Goal: Task Accomplishment & Management: Manage account settings

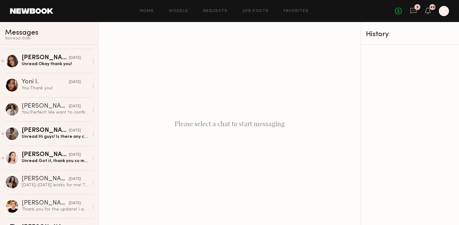
scroll to position [201, 0]
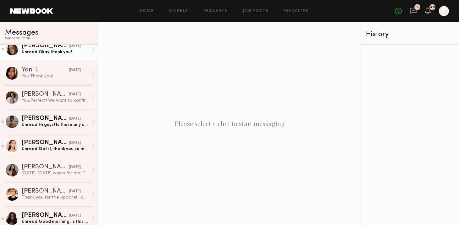
click at [69, 48] on div "10/08/2025" at bounding box center [75, 46] width 12 height 6
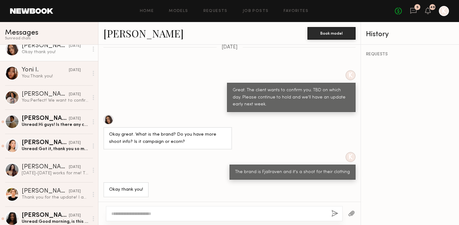
scroll to position [623, 0]
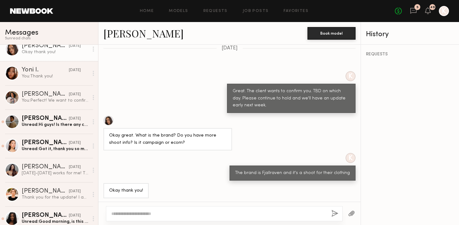
click at [147, 216] on textarea at bounding box center [218, 213] width 215 height 6
type textarea "**********"
click at [329, 212] on div "**********" at bounding box center [224, 213] width 237 height 15
click at [335, 212] on button "button" at bounding box center [334, 214] width 7 height 8
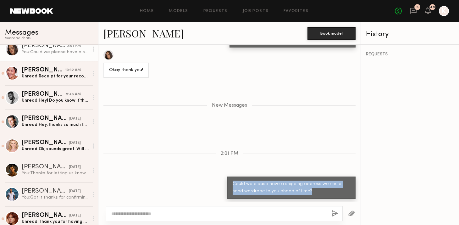
drag, startPoint x: 298, startPoint y: 191, endPoint x: 220, endPoint y: 181, distance: 78.9
click at [219, 181] on div "Could we please have a shipping address we could send wardrobe to you ahead of …" at bounding box center [229, 187] width 262 height 22
copy div "Could we please have a shipping address we could send wardrobe to you ahead of …"
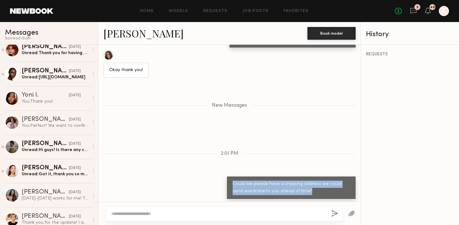
scroll to position [221, 0]
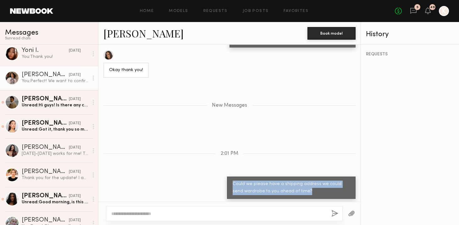
click at [51, 75] on div "[PERSON_NAME] S." at bounding box center [45, 75] width 47 height 6
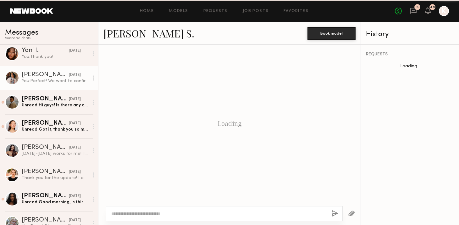
scroll to position [487, 0]
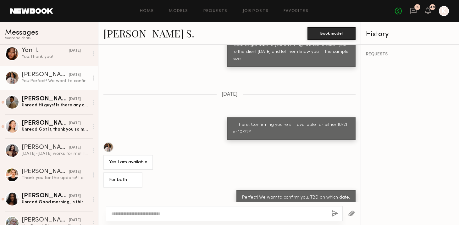
click at [179, 215] on textarea at bounding box center [218, 213] width 215 height 6
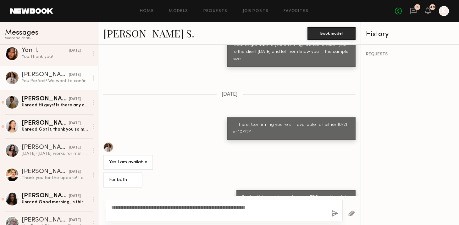
type textarea "**********"
click at [333, 213] on button "button" at bounding box center [334, 214] width 7 height 8
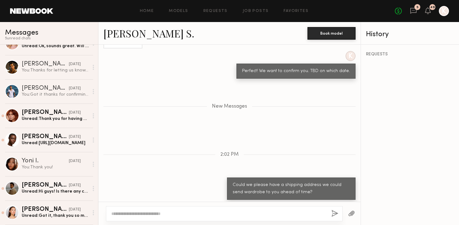
scroll to position [0, 0]
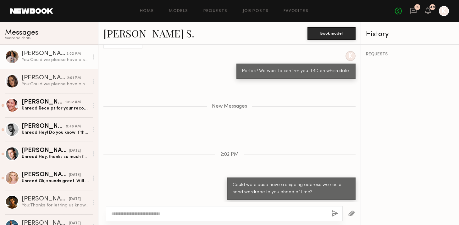
click at [130, 38] on link "[PERSON_NAME] S." at bounding box center [148, 33] width 91 height 14
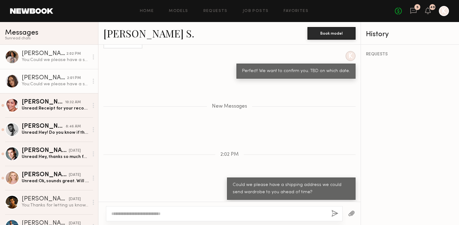
click at [52, 85] on div "You: Could we please have a shipping address we could send wardrobe to you ahea…" at bounding box center [55, 84] width 67 height 6
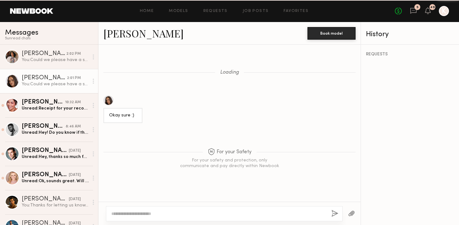
scroll to position [708, 0]
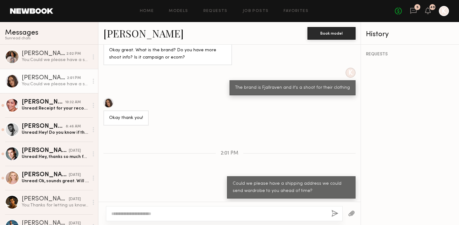
click at [134, 33] on link "[PERSON_NAME]" at bounding box center [143, 33] width 80 height 14
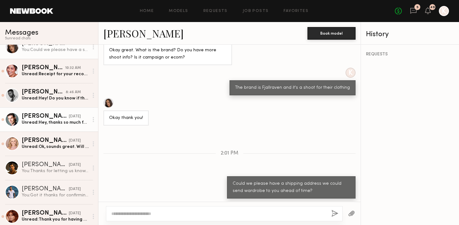
scroll to position [0, 0]
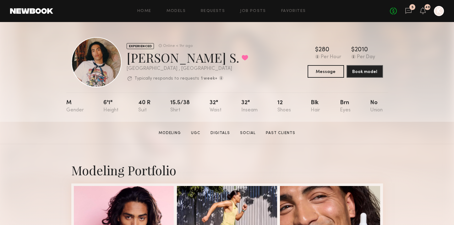
click at [404, 14] on div "No fees up to $5,000 5 49 K" at bounding box center [417, 11] width 54 height 10
click at [410, 8] on div "5" at bounding box center [412, 7] width 6 height 6
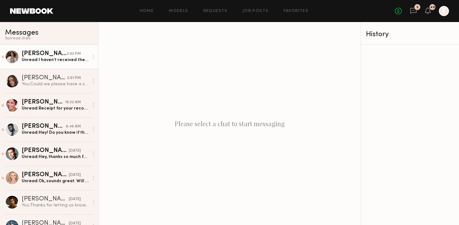
click at [53, 54] on div "[PERSON_NAME] S." at bounding box center [44, 54] width 45 height 6
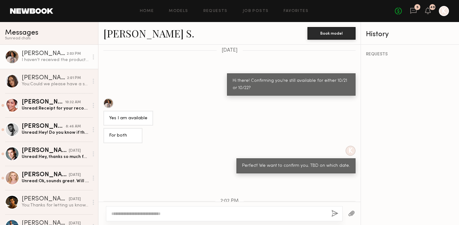
scroll to position [514, 0]
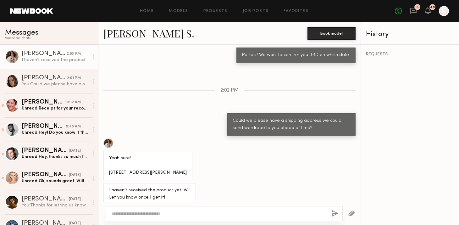
drag, startPoint x: 109, startPoint y: 162, endPoint x: 193, endPoint y: 161, distance: 84.2
click at [192, 161] on div "Yeah sure! 1602 S Stanley Ave Los Angeles Ca 90019" at bounding box center [147, 165] width 89 height 30
copy div "1602 S Stanley Ave Los Angeles Ca 90019"
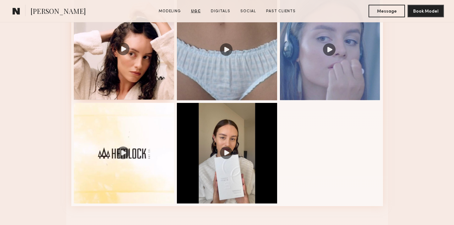
scroll to position [668, 0]
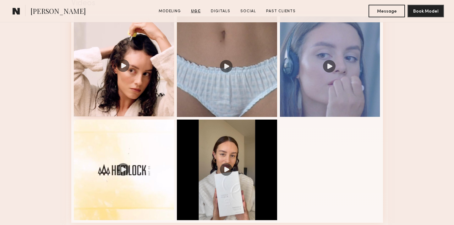
click at [123, 65] on div at bounding box center [124, 66] width 101 height 101
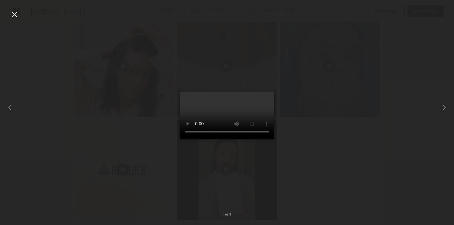
click at [15, 12] on div at bounding box center [14, 14] width 10 height 10
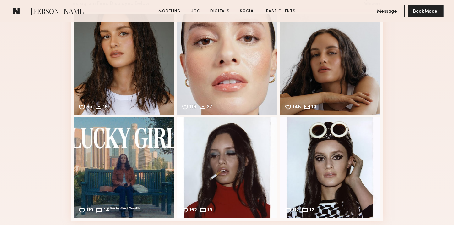
scroll to position [1393, 0]
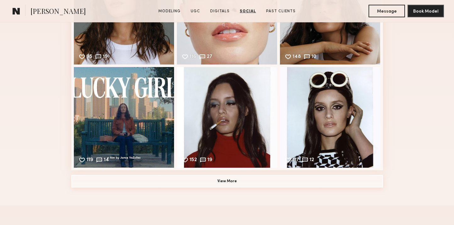
click at [223, 181] on button "View More" at bounding box center [227, 181] width 312 height 13
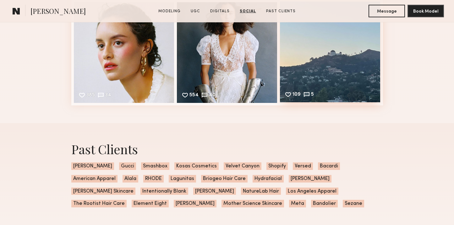
scroll to position [1762, 0]
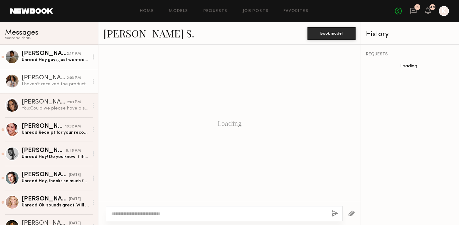
scroll to position [514, 0]
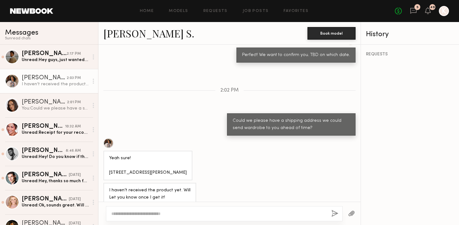
click at [46, 58] on div "Unread: Hey guys, just wanted to follow up one more time if any decisions have …" at bounding box center [55, 60] width 67 height 6
click at [42, 58] on div "Unread: Hey guys, just wanted to follow up one more time if any decisions have …" at bounding box center [55, 60] width 67 height 6
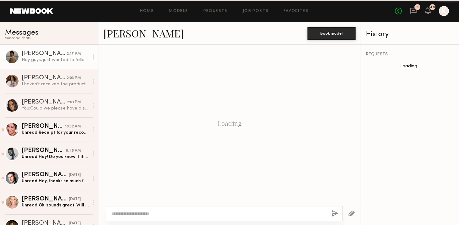
scroll to position [664, 0]
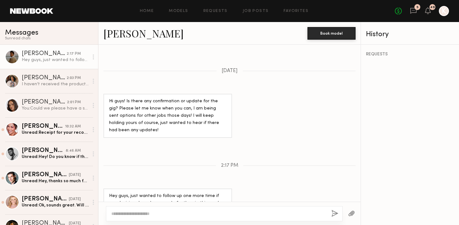
click at [159, 212] on textarea at bounding box center [218, 213] width 215 height 6
click at [134, 213] on textarea "**" at bounding box center [218, 213] width 215 height 6
type textarea "**********"
click at [332, 211] on button "button" at bounding box center [334, 214] width 7 height 8
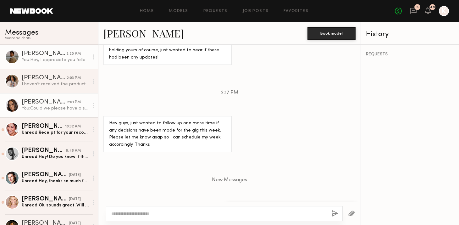
click at [67, 101] on div "2:01 PM" at bounding box center [74, 102] width 14 height 6
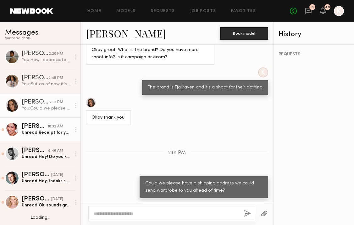
scroll to position [76, 0]
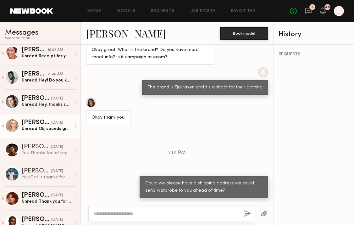
click at [55, 122] on div "[DATE]" at bounding box center [57, 123] width 12 height 6
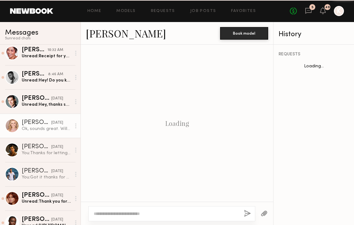
scroll to position [447, 0]
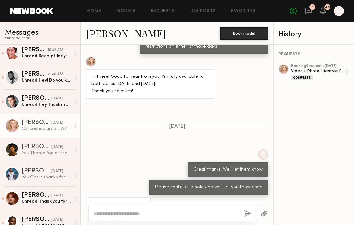
click at [135, 216] on textarea at bounding box center [166, 213] width 145 height 6
type textarea "**********"
click at [246, 210] on button "button" at bounding box center [247, 214] width 7 height 8
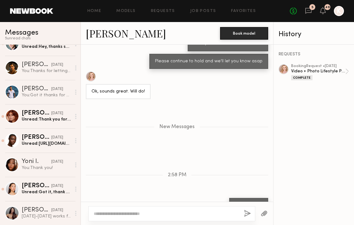
scroll to position [199, 0]
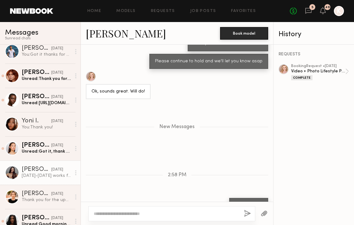
click at [26, 178] on div "Nov 3-4 works for me! The other dates I will be away" at bounding box center [46, 175] width 49 height 6
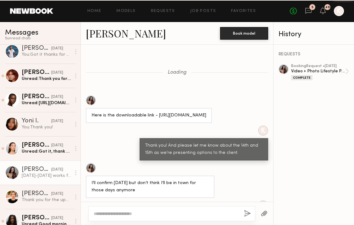
scroll to position [474, 0]
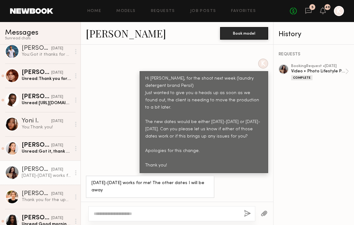
click at [154, 212] on textarea at bounding box center [166, 213] width 145 height 6
type textarea "**********"
click at [245, 211] on button "button" at bounding box center [247, 214] width 7 height 8
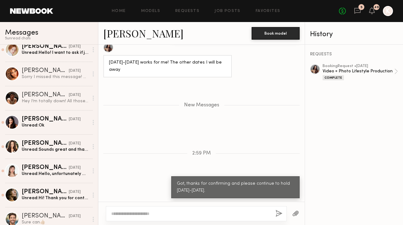
scroll to position [886, 0]
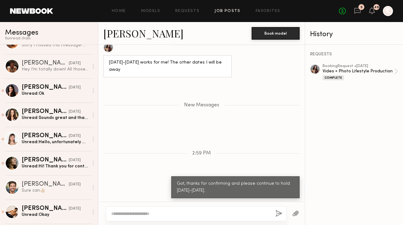
click at [228, 12] on link "Job Posts" at bounding box center [228, 11] width 26 height 4
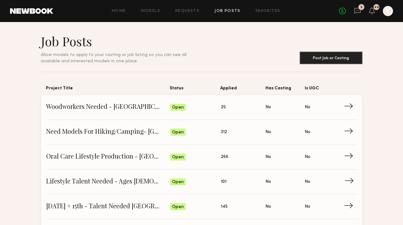
click at [128, 180] on span "Lifestyle Talent Needed - Ages 35-45 (Oct 14/15)" at bounding box center [108, 181] width 124 height 9
click at [353, 182] on span "→" at bounding box center [351, 181] width 13 height 9
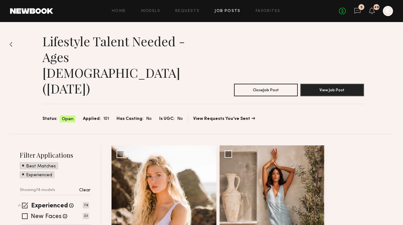
scroll to position [74, 0]
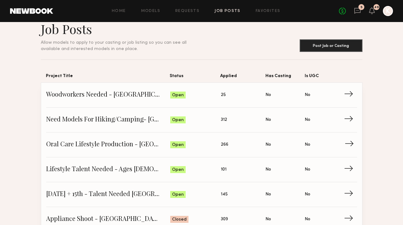
scroll to position [17, 0]
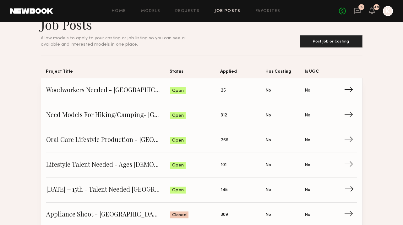
click at [125, 184] on link "October 14th + 15th - Talent Needed San Diego Status: Open Applied: 145 Has Cas…" at bounding box center [201, 190] width 311 height 25
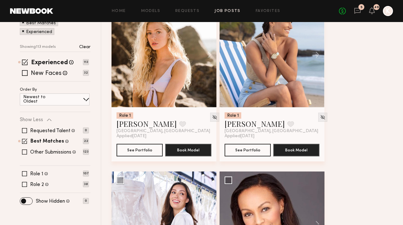
scroll to position [144, 0]
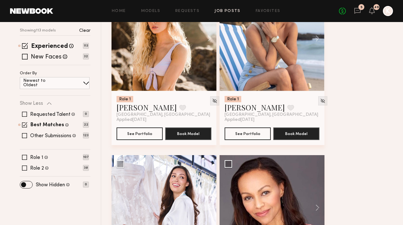
click at [271, 8] on div "Home Models Requests Job Posts Favorites Sign Out No fees up to $5,000 5 49 K" at bounding box center [223, 11] width 340 height 10
click at [265, 11] on link "Favorites" at bounding box center [268, 11] width 25 height 4
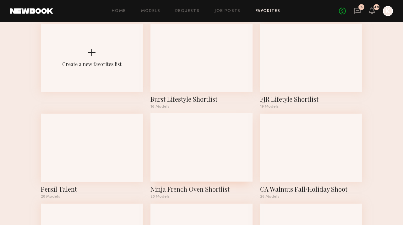
scroll to position [74, 0]
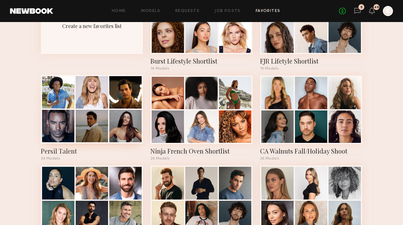
click at [101, 123] on div at bounding box center [92, 126] width 32 height 32
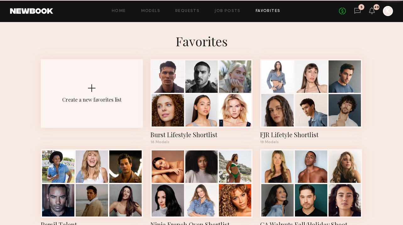
scroll to position [74, 0]
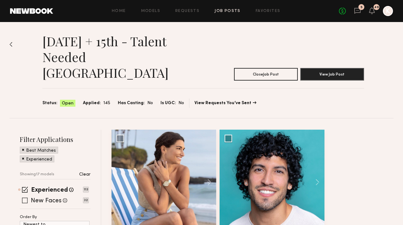
click at [22, 197] on span at bounding box center [25, 200] width 6 height 6
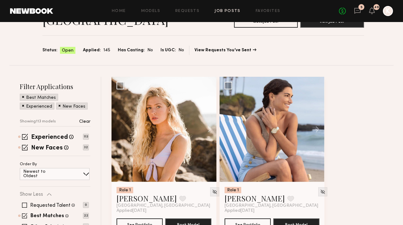
scroll to position [115, 0]
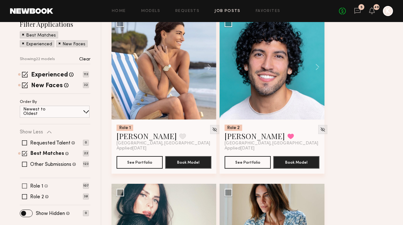
click at [23, 183] on span at bounding box center [24, 185] width 5 height 5
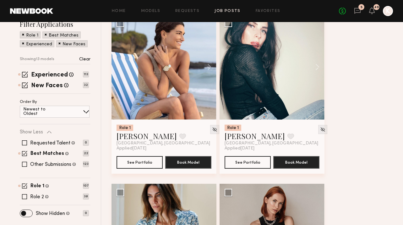
scroll to position [127, 0]
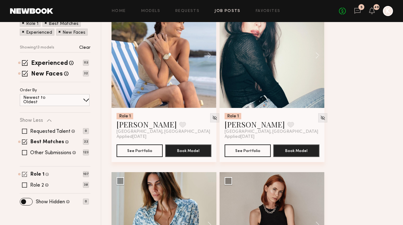
click at [22, 171] on span at bounding box center [24, 173] width 5 height 5
click at [22, 172] on span at bounding box center [24, 174] width 5 height 5
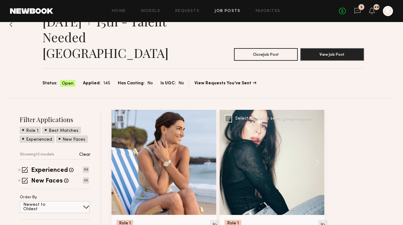
scroll to position [0, 0]
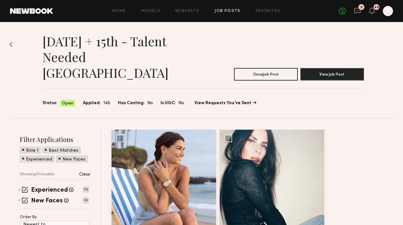
click at [276, 8] on div "Home Models Requests Job Posts Favorites Sign Out No fees up to $5,000 5 49 K" at bounding box center [223, 11] width 340 height 10
click at [270, 9] on link "Favorites" at bounding box center [268, 11] width 25 height 4
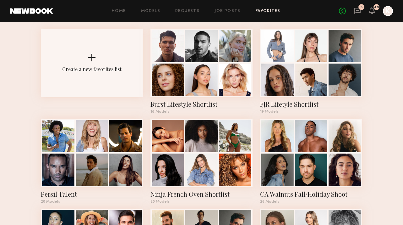
scroll to position [80, 0]
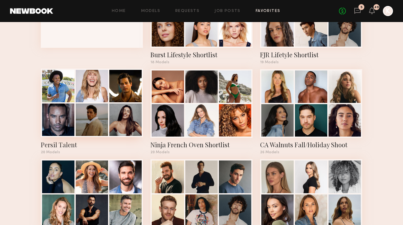
click at [103, 139] on div "Persil Talent 20 Models" at bounding box center [92, 111] width 102 height 85
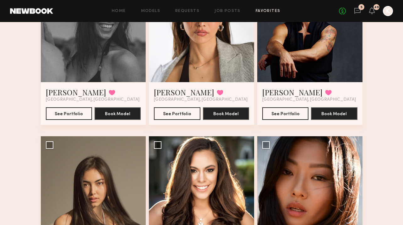
scroll to position [972, 0]
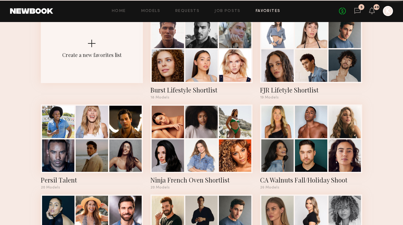
scroll to position [80, 0]
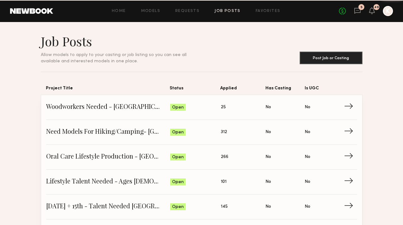
scroll to position [17, 0]
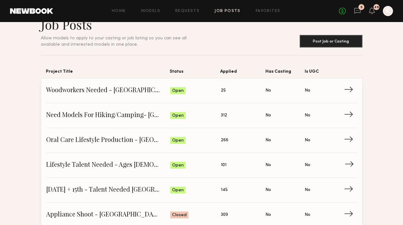
click at [113, 165] on span "Lifestyle Talent Needed - Ages 35-45 (Oct 14/15)" at bounding box center [108, 164] width 124 height 9
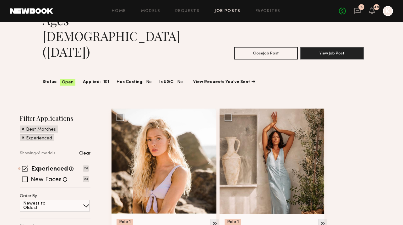
scroll to position [87, 0]
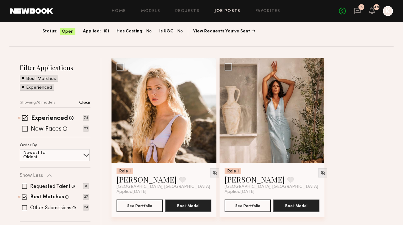
click at [26, 126] on span at bounding box center [25, 129] width 6 height 6
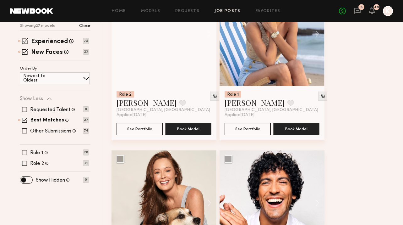
click at [24, 150] on span at bounding box center [24, 152] width 5 height 5
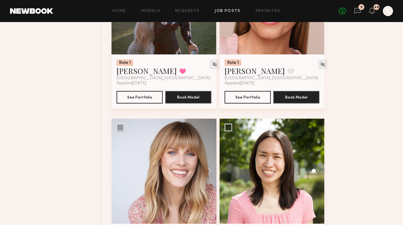
scroll to position [1243, 0]
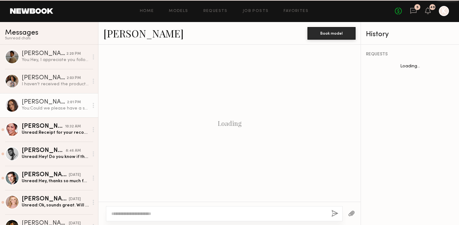
scroll to position [572, 0]
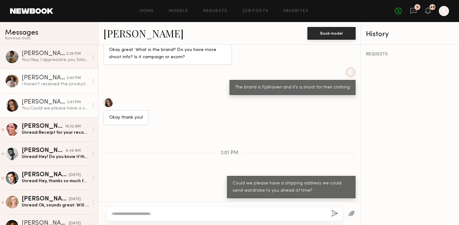
click at [53, 89] on link "[PERSON_NAME] S. 2:03 PM I haven’t received the product yet. Will Let you know …" at bounding box center [49, 81] width 98 height 24
click at [51, 81] on div "I haven’t received the product yet. Will Let you know once I get it!" at bounding box center [55, 84] width 67 height 6
click at [40, 80] on div "[PERSON_NAME] S." at bounding box center [44, 78] width 45 height 6
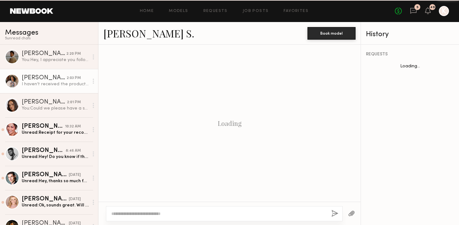
scroll to position [514, 0]
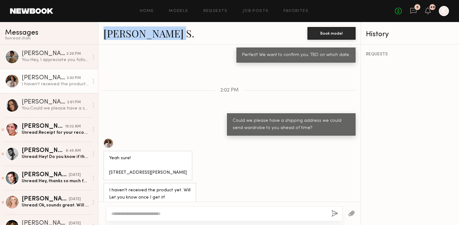
drag, startPoint x: 189, startPoint y: 35, endPoint x: 103, endPoint y: 34, distance: 85.5
click at [103, 34] on div "[PERSON_NAME] S. Book model" at bounding box center [229, 33] width 262 height 23
copy link "[PERSON_NAME] S."
drag, startPoint x: 109, startPoint y: 162, endPoint x: 196, endPoint y: 162, distance: 87.0
click at [196, 162] on div "Yeah sure! [STREET_ADDRESS][PERSON_NAME]" at bounding box center [229, 159] width 262 height 42
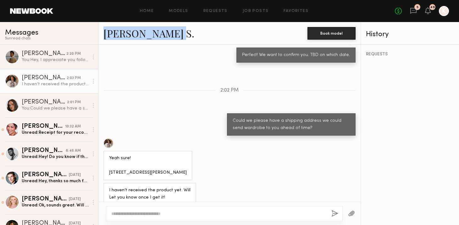
copy div "[STREET_ADDRESS][PERSON_NAME]"
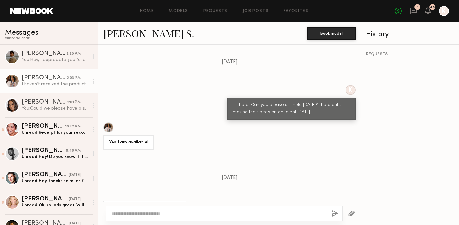
scroll to position [2145, 0]
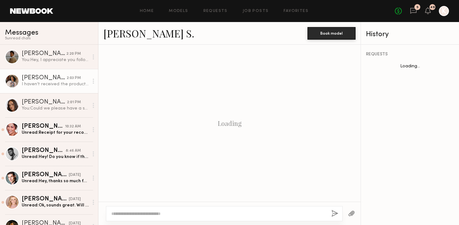
scroll to position [514, 0]
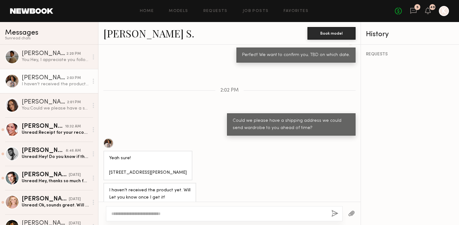
click at [149, 216] on textarea at bounding box center [218, 213] width 215 height 6
click at [140, 216] on textarea at bounding box center [218, 213] width 215 height 6
click at [129, 208] on div at bounding box center [224, 213] width 237 height 15
click at [118, 213] on textarea at bounding box center [218, 213] width 215 height 6
click at [172, 209] on div at bounding box center [224, 213] width 237 height 15
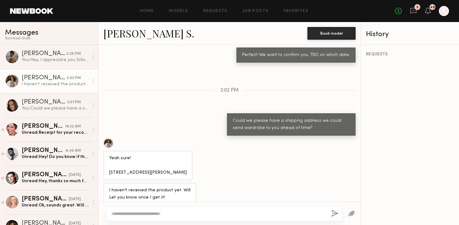
click at [153, 211] on textarea at bounding box center [218, 213] width 215 height 6
click at [132, 212] on textarea at bounding box center [218, 213] width 215 height 6
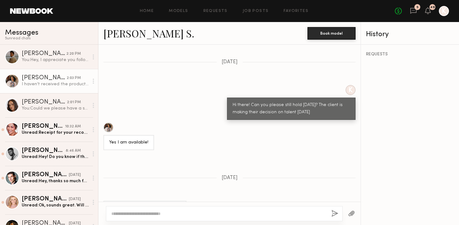
scroll to position [2145, 0]
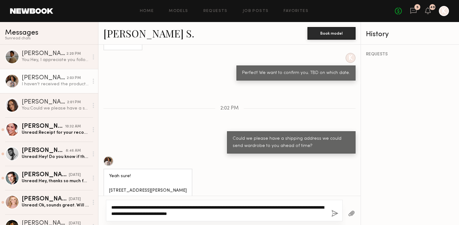
type textarea "**********"
click at [338, 211] on div "**********" at bounding box center [224, 210] width 237 height 21
click at [335, 215] on button "button" at bounding box center [334, 214] width 7 height 8
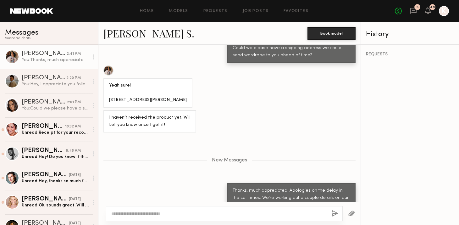
scroll to position [2264, 0]
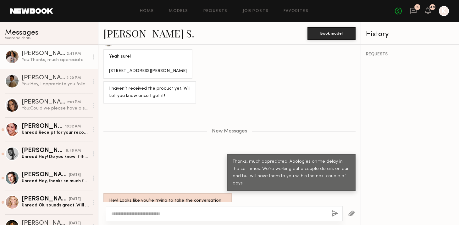
click at [176, 212] on textarea at bounding box center [218, 213] width 215 height 6
type textarea "**********"
click at [329, 211] on div "**********" at bounding box center [224, 213] width 237 height 15
click at [252, 209] on div "**********" at bounding box center [224, 213] width 237 height 15
click at [248, 214] on textarea "**********" at bounding box center [218, 213] width 215 height 6
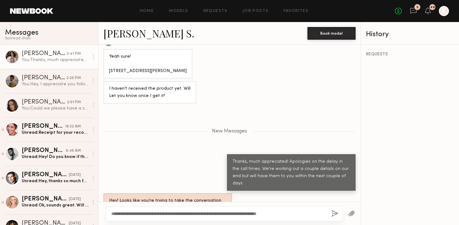
click at [336, 216] on button "button" at bounding box center [334, 214] width 7 height 8
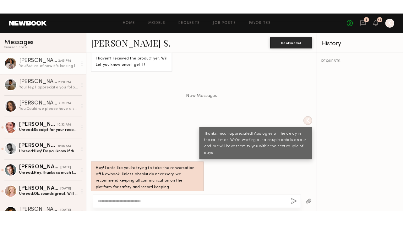
scroll to position [2340, 0]
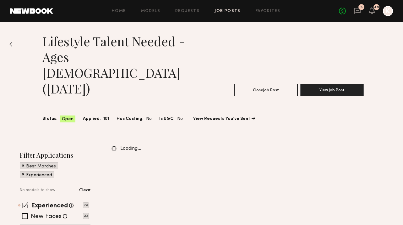
scroll to position [46, 0]
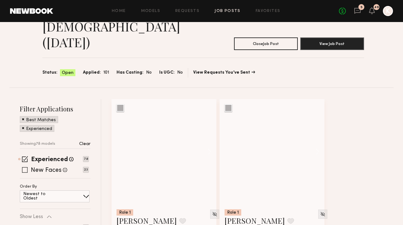
click at [26, 167] on span at bounding box center [25, 170] width 6 height 6
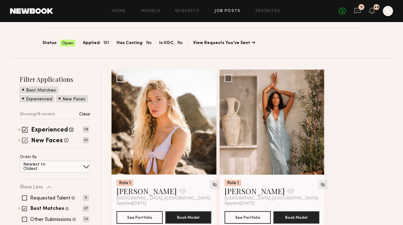
scroll to position [145, 0]
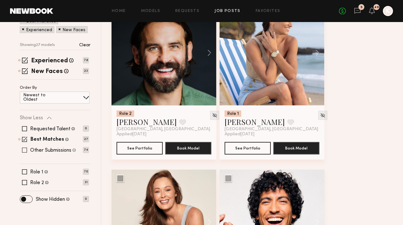
click at [25, 147] on span at bounding box center [24, 149] width 5 height 5
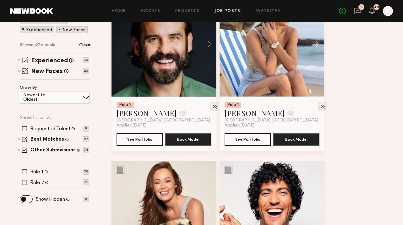
click at [24, 169] on span at bounding box center [24, 171] width 5 height 5
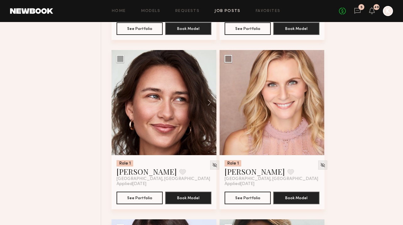
scroll to position [775, 0]
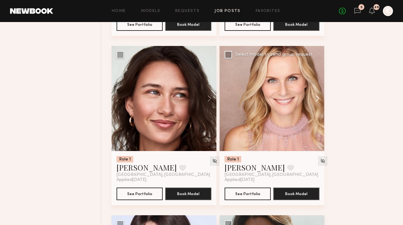
click at [316, 67] on button at bounding box center [314, 98] width 20 height 105
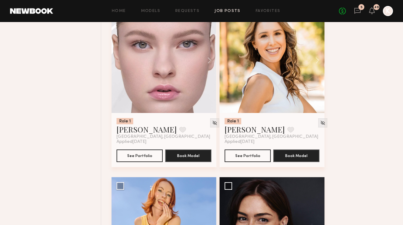
scroll to position [1884, 0]
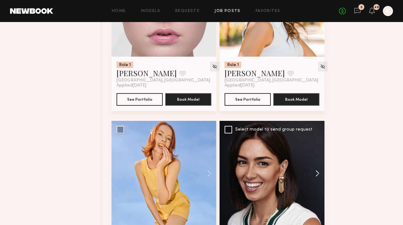
click at [318, 145] on button at bounding box center [314, 173] width 20 height 105
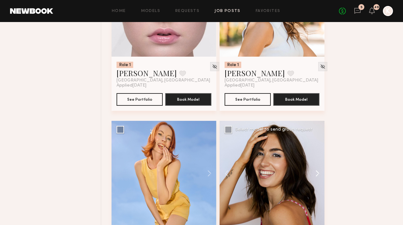
click at [318, 145] on button at bounding box center [314, 173] width 20 height 105
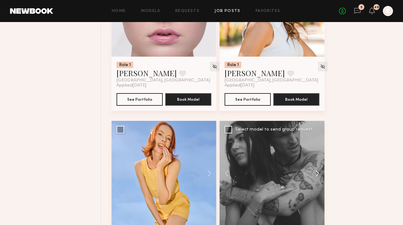
click at [318, 145] on button at bounding box center [314, 173] width 20 height 105
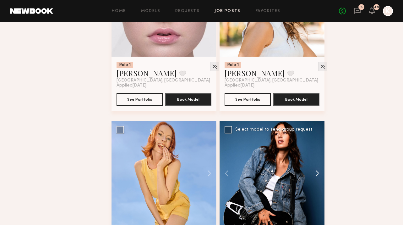
click at [318, 145] on button at bounding box center [314, 173] width 20 height 105
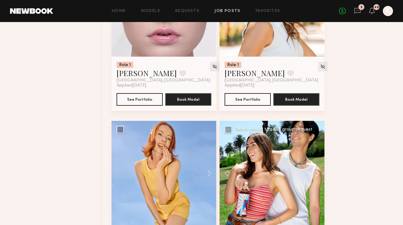
click at [318, 145] on button at bounding box center [314, 173] width 20 height 105
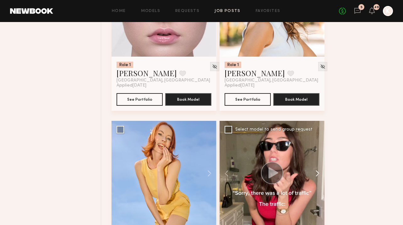
click at [318, 145] on button at bounding box center [314, 173] width 20 height 105
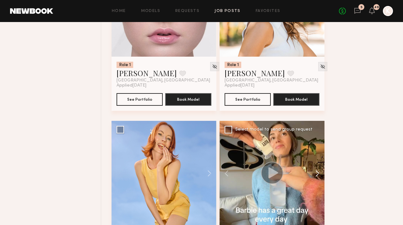
click at [318, 145] on button at bounding box center [314, 173] width 20 height 105
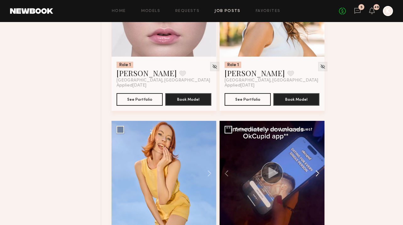
click at [318, 145] on button at bounding box center [314, 173] width 20 height 105
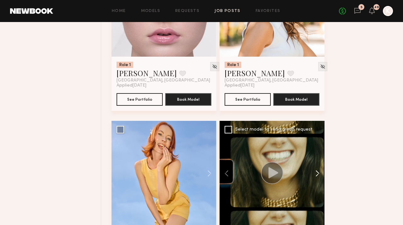
click at [318, 145] on button at bounding box center [314, 173] width 20 height 105
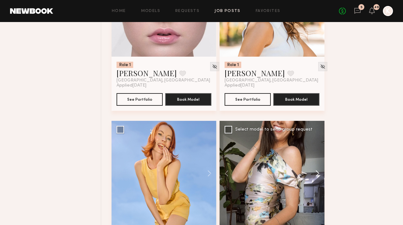
click at [318, 145] on button at bounding box center [314, 173] width 20 height 105
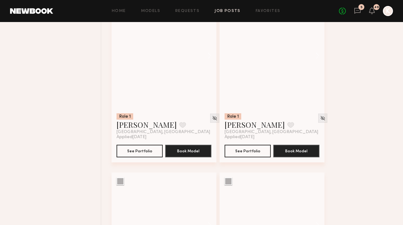
scroll to position [5810, 0]
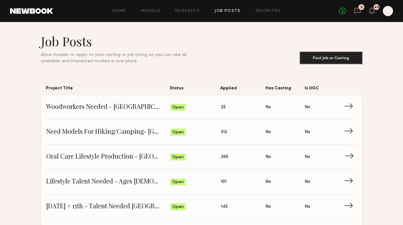
click at [127, 160] on span "Oral Care Lifestyle Production - San Diego" at bounding box center [108, 156] width 124 height 9
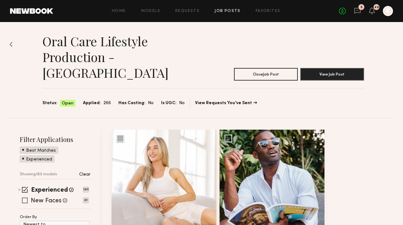
click at [24, 197] on span at bounding box center [25, 200] width 6 height 6
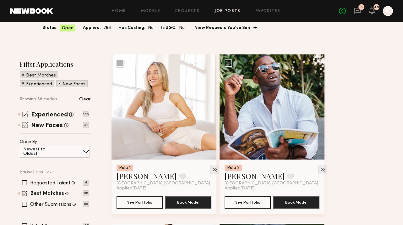
scroll to position [121, 0]
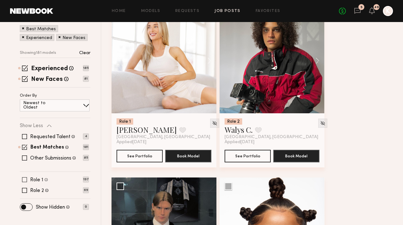
click at [25, 177] on span at bounding box center [24, 179] width 5 height 5
click at [23, 139] on div "Requested Talent Models you have reached out to with requests 4 Best Matches Mo…" at bounding box center [54, 147] width 69 height 38
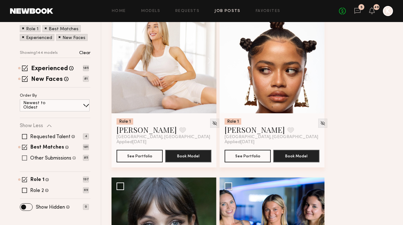
click at [25, 155] on span at bounding box center [24, 157] width 5 height 5
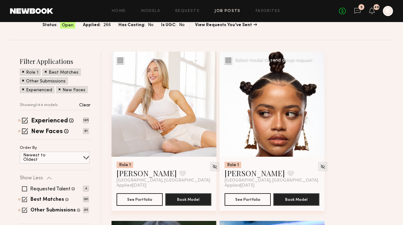
scroll to position [37, 0]
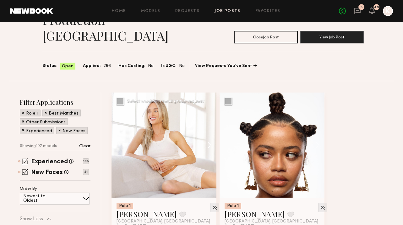
click at [212, 130] on button at bounding box center [206, 144] width 20 height 105
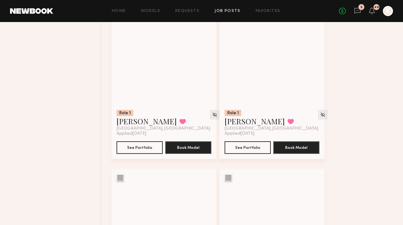
scroll to position [12091, 0]
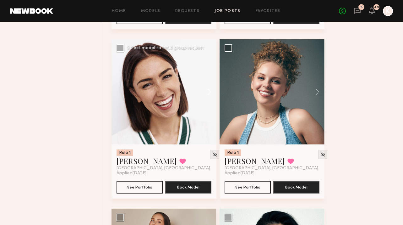
click at [211, 89] on button at bounding box center [206, 91] width 20 height 105
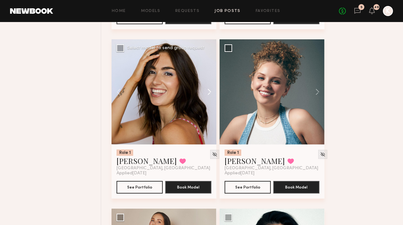
click at [211, 89] on button at bounding box center [206, 91] width 20 height 105
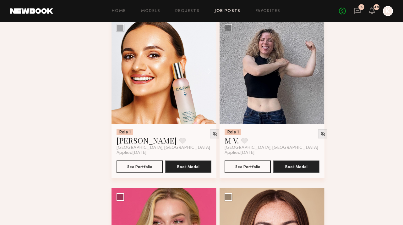
scroll to position [14104, 0]
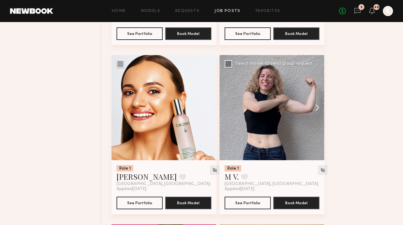
click at [319, 107] on button at bounding box center [314, 107] width 20 height 105
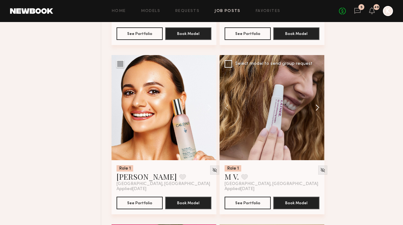
click at [319, 107] on button at bounding box center [314, 107] width 20 height 105
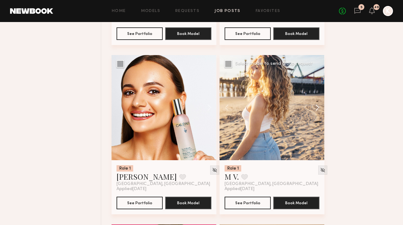
click at [319, 107] on button at bounding box center [314, 107] width 20 height 105
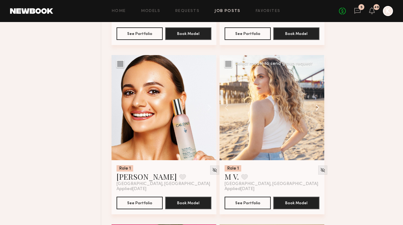
click at [319, 107] on button at bounding box center [314, 107] width 20 height 105
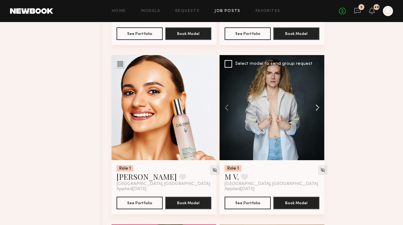
click at [319, 107] on button at bounding box center [314, 107] width 20 height 105
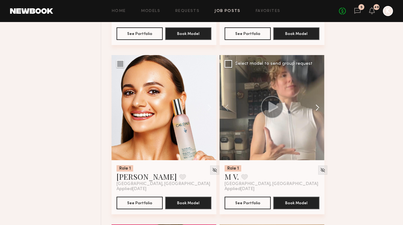
click at [319, 107] on button at bounding box center [314, 107] width 20 height 105
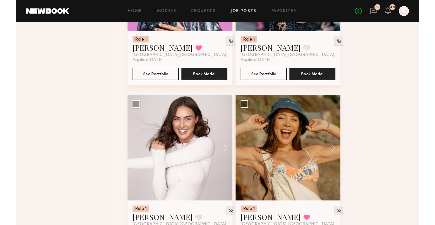
scroll to position [15614, 0]
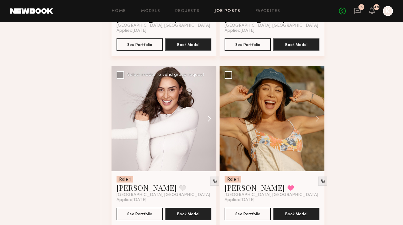
click at [204, 118] on button at bounding box center [206, 118] width 20 height 105
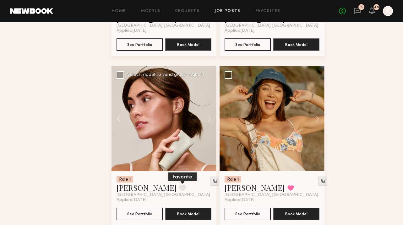
click at [179, 187] on button at bounding box center [182, 188] width 7 height 6
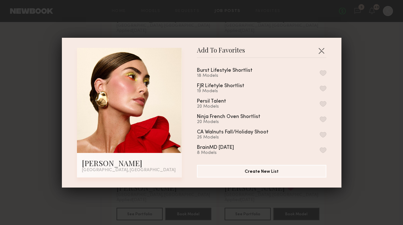
click at [322, 101] on button "button" at bounding box center [323, 104] width 7 height 6
click at [325, 48] on button "button" at bounding box center [321, 51] width 10 height 10
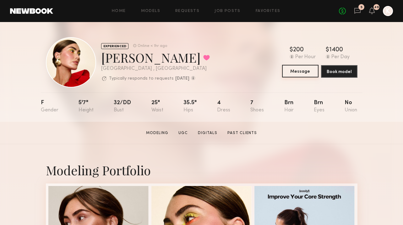
click at [297, 74] on button "Message" at bounding box center [300, 71] width 36 height 13
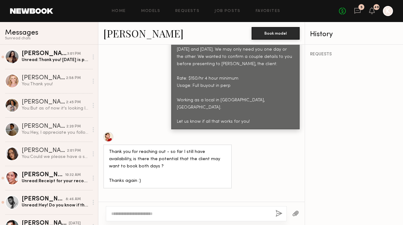
scroll to position [292, 0]
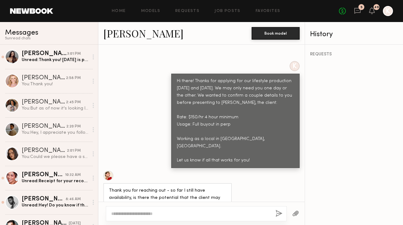
click at [173, 215] on textarea at bounding box center [190, 213] width 159 height 6
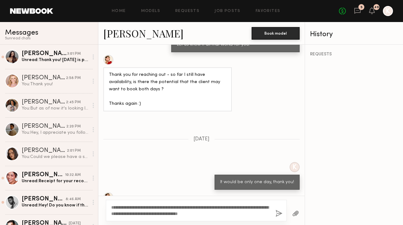
scroll to position [387, 0]
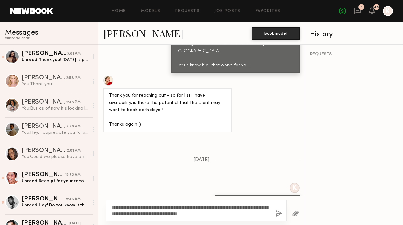
type textarea "**********"
click at [277, 213] on button "button" at bounding box center [279, 214] width 7 height 8
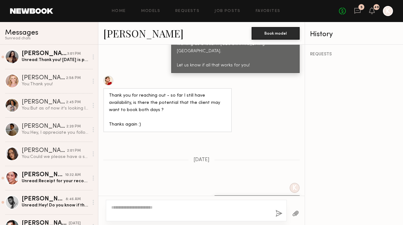
scroll to position [569, 0]
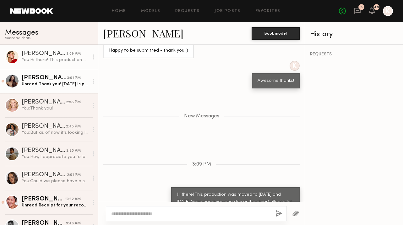
click at [58, 80] on div "[PERSON_NAME]" at bounding box center [45, 78] width 46 height 6
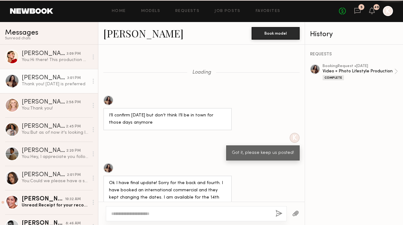
scroll to position [515, 0]
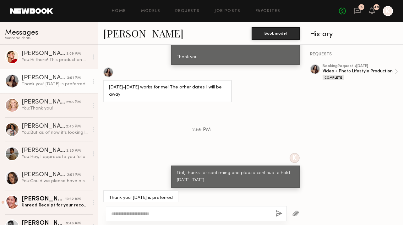
click at [101, 54] on div "K Hi [PERSON_NAME], for the shoot next week (laundry detergent brand Persil) Ju…" at bounding box center [201, 7] width 206 height 114
click at [146, 211] on textarea at bounding box center [190, 213] width 159 height 6
type textarea "**********"
click at [276, 210] on button "button" at bounding box center [279, 214] width 7 height 8
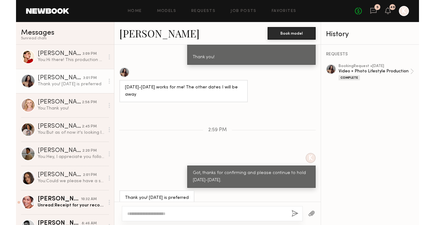
scroll to position [593, 0]
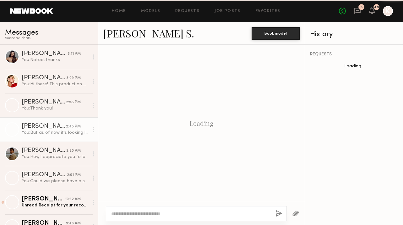
scroll to position [381, 0]
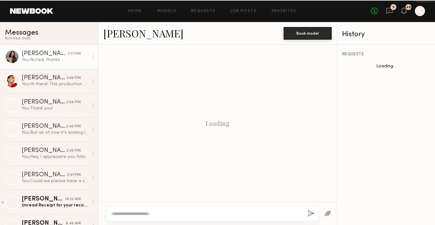
scroll to position [508, 0]
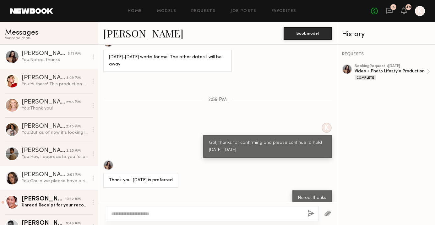
click at [61, 62] on div "You: Noted, thanks" at bounding box center [55, 60] width 67 height 6
click at [53, 63] on div "You: Noted, thanks" at bounding box center [55, 60] width 67 height 6
click at [43, 65] on link "[PERSON_NAME] 3:11 PM You: Noted, thanks" at bounding box center [49, 57] width 98 height 24
click at [54, 171] on link "[PERSON_NAME] 2:01 PM You: Could we please have a shipping address we could sen…" at bounding box center [49, 178] width 98 height 24
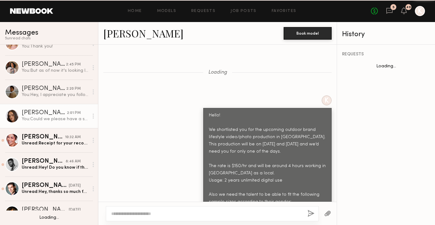
scroll to position [572, 0]
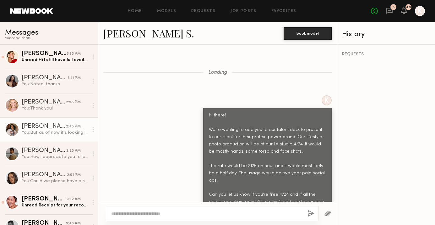
scroll to position [2293, 0]
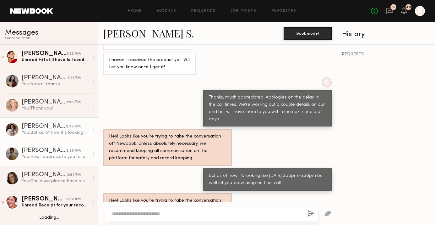
scroll to position [52, 0]
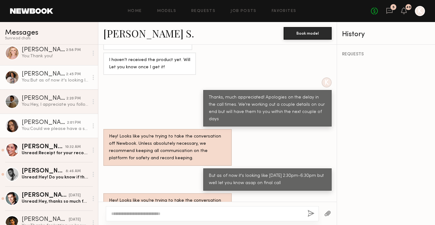
click at [46, 131] on div "You: Could we please have a shipping address we could send wardrobe to you ahea…" at bounding box center [55, 129] width 67 height 6
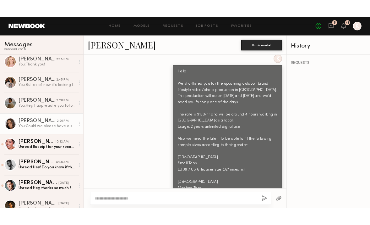
scroll to position [72, 0]
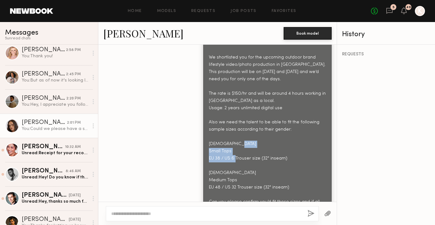
drag, startPoint x: 226, startPoint y: 158, endPoint x: 286, endPoint y: 157, distance: 60.0
click at [286, 157] on div "Hello! We shortlisted you for the upcoming outdoor brand lifestyle video/photo …" at bounding box center [267, 126] width 117 height 173
copy div "US 6 Trouser size (32" inseam)"
drag, startPoint x: 209, startPoint y: 150, endPoint x: 304, endPoint y: 160, distance: 96.4
click at [304, 160] on div "Hello! We shortlisted you for the upcoming outdoor brand lifestyle video/photo …" at bounding box center [267, 126] width 129 height 181
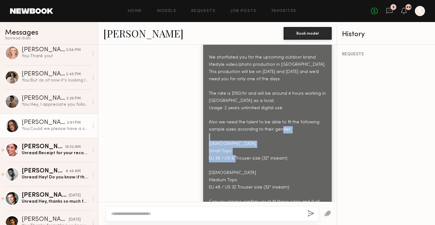
copy div "Small Tops EU 38 / US 6 Trouser size (32" inseam)"
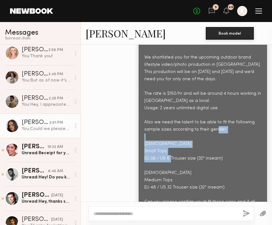
click at [211, 156] on div "Hello! We shortlisted you for the upcoming outdoor brand lifestyle video/photo …" at bounding box center [203, 126] width 117 height 173
drag, startPoint x: 221, startPoint y: 157, endPoint x: 140, endPoint y: 156, distance: 81.4
click at [140, 156] on div "Hello! We shortlisted you for the upcoming outdoor brand lifestyle video/photo …" at bounding box center [203, 126] width 129 height 181
copy div "EU 38 / US 6 Trouser size (32" inseam)"
click at [106, 33] on link "[PERSON_NAME]" at bounding box center [126, 33] width 80 height 14
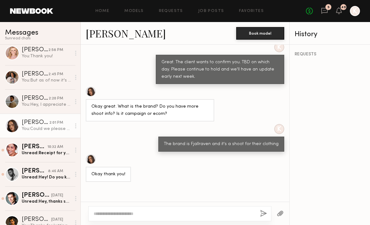
scroll to position [572, 0]
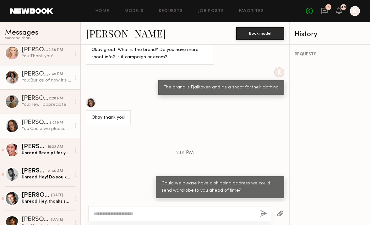
click at [41, 76] on div "[PERSON_NAME] S." at bounding box center [35, 74] width 27 height 6
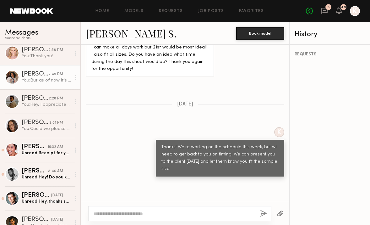
scroll to position [1857, 0]
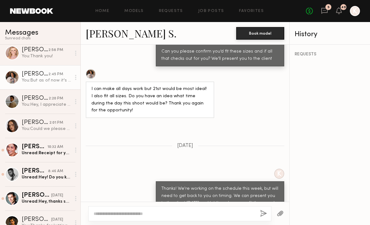
click at [141, 213] on textarea at bounding box center [174, 213] width 161 height 6
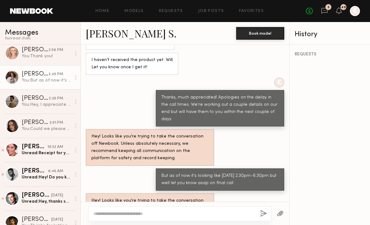
click at [132, 211] on textarea at bounding box center [174, 213] width 161 height 6
paste textarea "*** ****** *********"
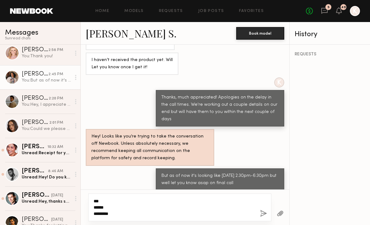
click at [94, 200] on textarea "*** ****** *********" at bounding box center [174, 207] width 161 height 19
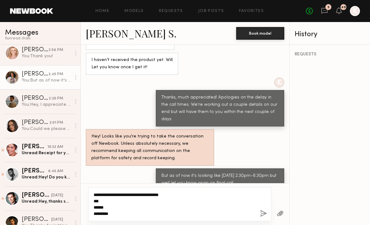
click at [184, 198] on textarea "**********" at bounding box center [174, 203] width 161 height 25
click at [182, 194] on textarea "**********" at bounding box center [174, 203] width 161 height 25
drag, startPoint x: 116, startPoint y: 210, endPoint x: 83, endPoint y: 177, distance: 46.9
click at [83, 177] on div "Loading K Hi there! We’re wanting to add you to our talent deck to present to o…" at bounding box center [185, 135] width 209 height 180
type textarea "**********"
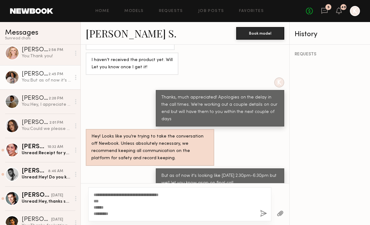
click at [265, 214] on button "button" at bounding box center [263, 214] width 7 height 8
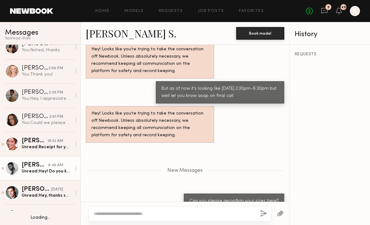
scroll to position [0, 0]
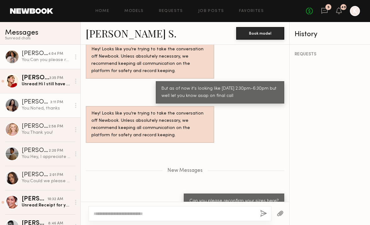
click at [39, 101] on div "Elke K." at bounding box center [36, 102] width 29 height 6
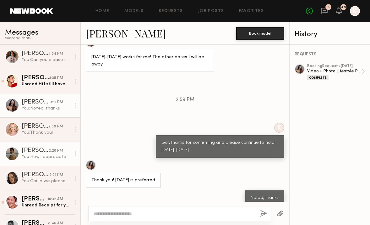
scroll to position [79, 0]
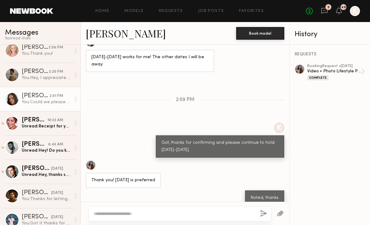
click at [36, 104] on div "You: Could we please have a shipping address we could send wardrobe to you ahea…" at bounding box center [46, 102] width 49 height 6
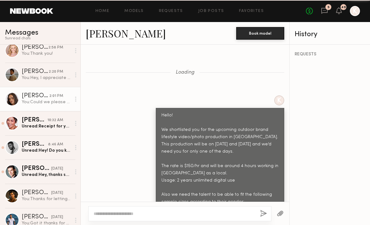
scroll to position [572, 0]
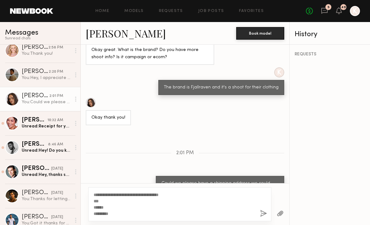
click at [112, 194] on textarea "**********" at bounding box center [174, 203] width 161 height 25
click at [94, 194] on textarea "**********" at bounding box center [174, 203] width 161 height 25
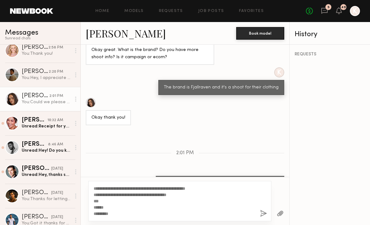
type textarea "**********"
click at [266, 219] on div "**********" at bounding box center [179, 201] width 183 height 40
click at [265, 216] on button "button" at bounding box center [263, 214] width 7 height 8
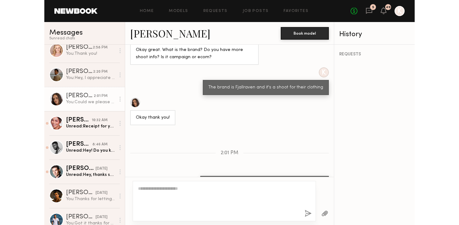
scroll to position [0, 0]
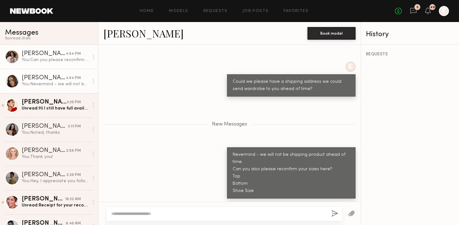
click at [66, 60] on div "You: Can you please reconfirm your sizes here? Top Bottom Shoe Size" at bounding box center [55, 60] width 67 height 6
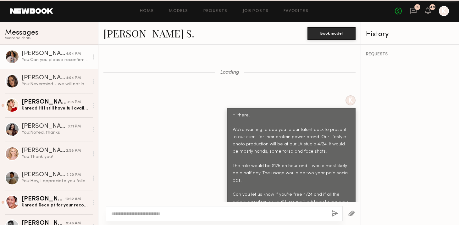
scroll to position [2332, 0]
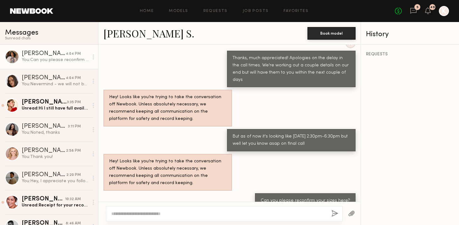
click at [124, 34] on link "Kenan-Eames S." at bounding box center [148, 33] width 91 height 14
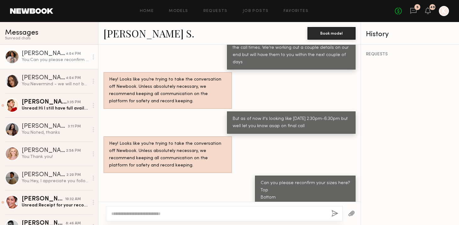
click at [163, 28] on link "Kenan-Eames S." at bounding box center [148, 33] width 91 height 14
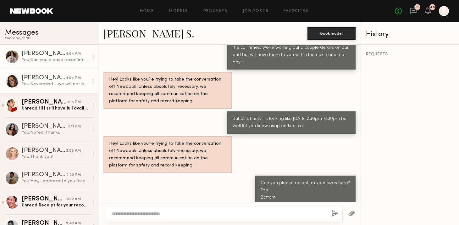
click at [30, 72] on link "Jamie V. 4:04 PM You: Nevermind - we will not be shipping product ahead of time…" at bounding box center [49, 81] width 98 height 24
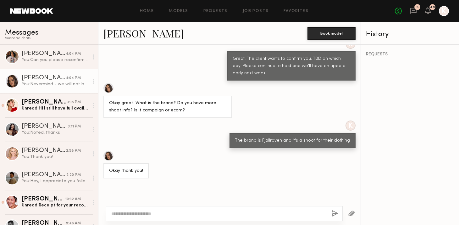
scroll to position [577, 0]
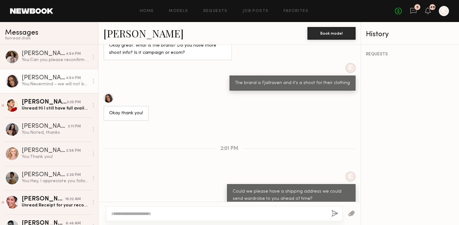
click at [124, 29] on link "Jamie V." at bounding box center [143, 33] width 80 height 14
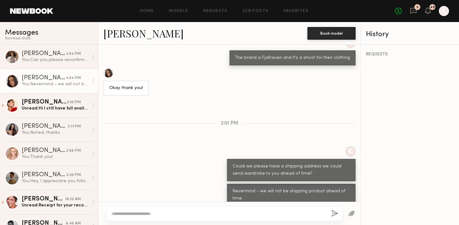
scroll to position [701, 0]
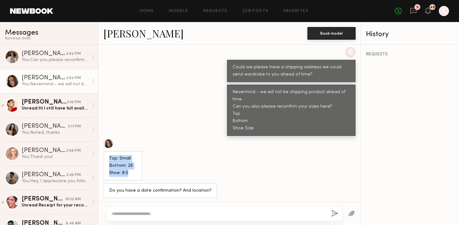
drag, startPoint x: 107, startPoint y: 155, endPoint x: 127, endPoint y: 172, distance: 26.3
click at [127, 172] on div "Top: Small Bottom: 26 Shoe: 8.5" at bounding box center [122, 166] width 39 height 30
copy div "Top: Small Bottom: 26 Shoe: 8.5"
click at [140, 222] on div at bounding box center [229, 212] width 262 height 23
click at [134, 217] on div at bounding box center [224, 213] width 237 height 15
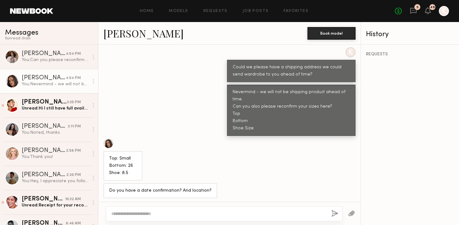
click at [124, 211] on textarea at bounding box center [218, 213] width 215 height 6
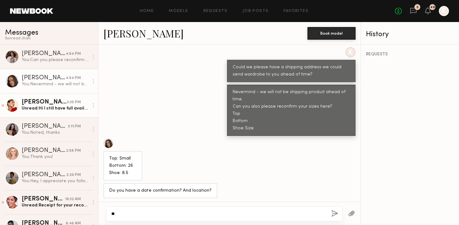
type textarea "*"
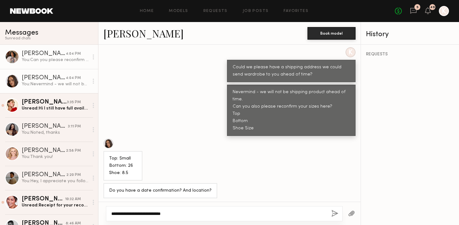
type textarea "**********"
click at [50, 56] on div "[PERSON_NAME] S." at bounding box center [44, 54] width 44 height 6
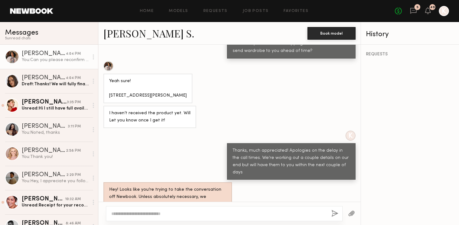
scroll to position [2300, 0]
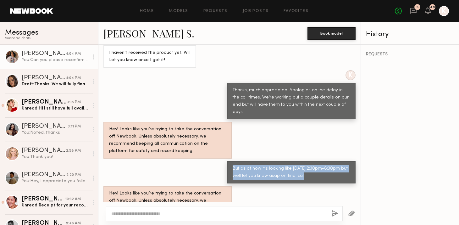
drag, startPoint x: 230, startPoint y: 133, endPoint x: 309, endPoint y: 140, distance: 78.6
click at [309, 161] on div "But as of now it's looking like 10/21 2:30pm-6:30pm but well let you know asap …" at bounding box center [291, 172] width 129 height 22
copy div "But as of now it's looking like 10/21 2:30pm-6:30pm but well let you know asap …"
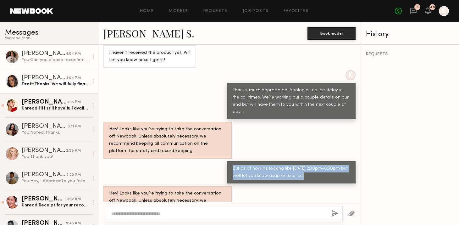
click at [52, 84] on div "Draft: Thanks! We will fully finalize" at bounding box center [55, 84] width 67 height 6
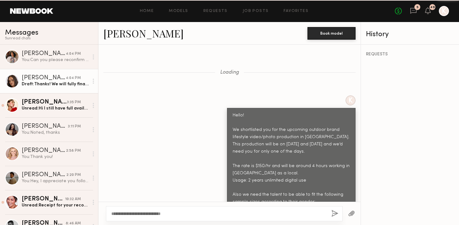
scroll to position [701, 0]
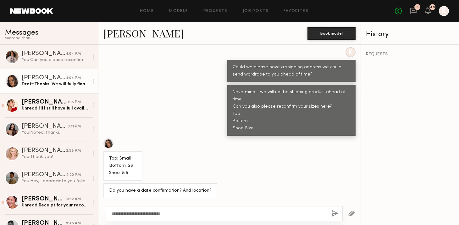
click at [175, 215] on textarea "**********" at bounding box center [218, 213] width 215 height 6
type textarea "**********"
click at [336, 213] on button "button" at bounding box center [334, 214] width 7 height 8
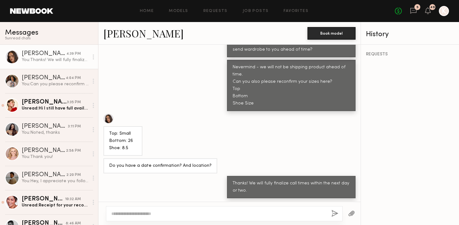
scroll to position [765, 0]
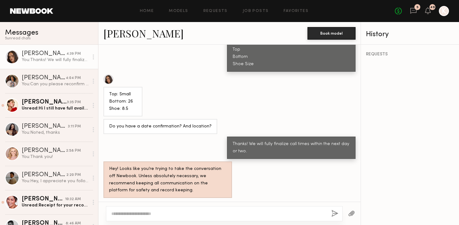
click at [213, 217] on div at bounding box center [224, 213] width 237 height 15
click at [195, 213] on textarea at bounding box center [218, 213] width 215 height 6
paste textarea "**********"
drag, startPoint x: 268, startPoint y: 213, endPoint x: 328, endPoint y: 217, distance: 60.5
click at [328, 217] on div "**********" at bounding box center [224, 213] width 237 height 15
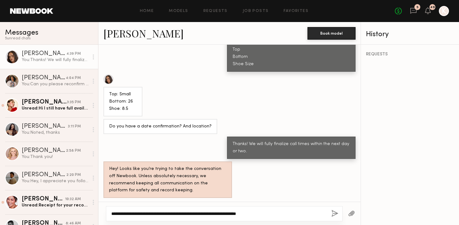
click at [214, 213] on textarea "**********" at bounding box center [218, 213] width 215 height 6
type textarea "**********"
click at [335, 211] on button "button" at bounding box center [334, 214] width 7 height 8
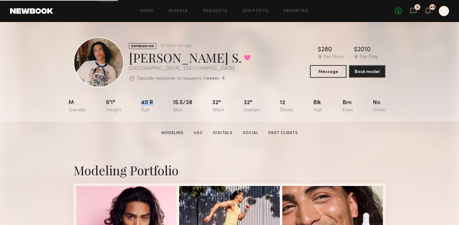
drag, startPoint x: 133, startPoint y: 97, endPoint x: 151, endPoint y: 109, distance: 21.1
click at [151, 109] on nb-model-profile-props "M 6'1" 40 r 15.5/38 32" 32" 12 Blk Brn No" at bounding box center [229, 106] width 322 height 29
copy div "40 r"
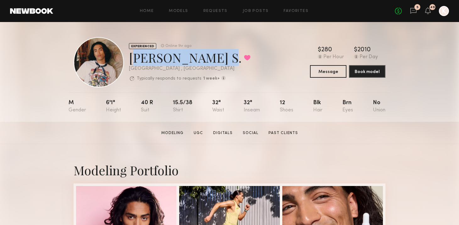
drag, startPoint x: 130, startPoint y: 58, endPoint x: 220, endPoint y: 57, distance: 90.5
click at [220, 57] on div "[PERSON_NAME] S. Favorited" at bounding box center [190, 57] width 122 height 17
copy div "[PERSON_NAME] S."
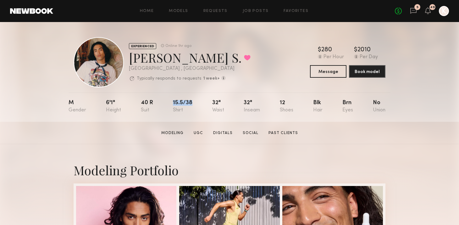
drag, startPoint x: 170, startPoint y: 100, endPoint x: 186, endPoint y: 112, distance: 19.4
click at [186, 112] on nb-model-profile-props "M 6'1" 40 r 15.5/38 32" 32" 12 Blk Brn No" at bounding box center [229, 106] width 322 height 29
copy div "15.5/38"
drag, startPoint x: 209, startPoint y: 101, endPoint x: 258, endPoint y: 111, distance: 50.0
click at [258, 111] on nb-model-profile-props "M 6'1" 40 r 15.5/38 32" 32" 12 Blk Brn No" at bounding box center [229, 106] width 322 height 29
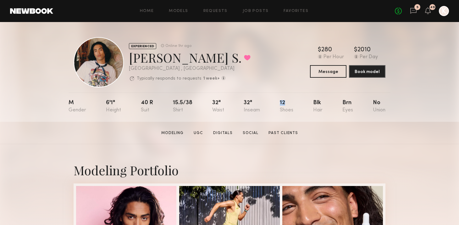
drag, startPoint x: 277, startPoint y: 101, endPoint x: 289, endPoint y: 101, distance: 12.3
click at [289, 101] on nb-model-profile-props "M 6'1" 40 r 15.5/38 32" 32" 12 Blk Brn No" at bounding box center [229, 106] width 322 height 29
copy div "12"
click at [418, 10] on div "No fees up to $5,000 5 49 K" at bounding box center [422, 11] width 54 height 10
click at [413, 11] on icon at bounding box center [413, 10] width 7 height 7
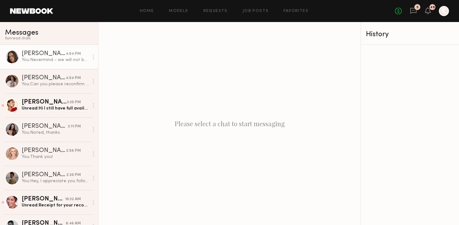
click at [49, 59] on div "You: Nevermind - we will not be shipping product ahead of time. Can you also pl…" at bounding box center [55, 60] width 67 height 6
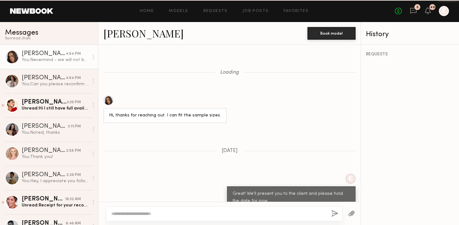
scroll to position [435, 0]
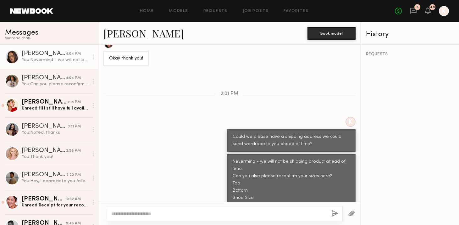
click at [168, 212] on textarea at bounding box center [218, 213] width 215 height 6
type textarea "*"
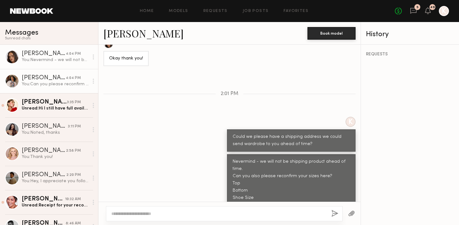
click at [38, 84] on div "You: Can you please reconfirm your sizes here? Top Bottom Shoe Size" at bounding box center [55, 84] width 67 height 6
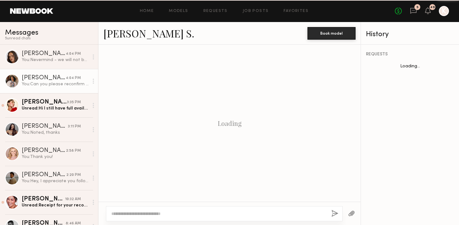
scroll to position [340, 0]
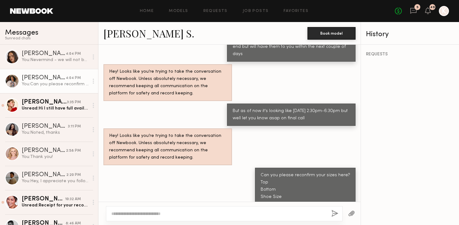
click at [172, 223] on div at bounding box center [229, 212] width 262 height 23
click at [169, 215] on textarea at bounding box center [218, 213] width 215 height 6
type textarea "**********"
click at [335, 211] on button "button" at bounding box center [334, 214] width 7 height 8
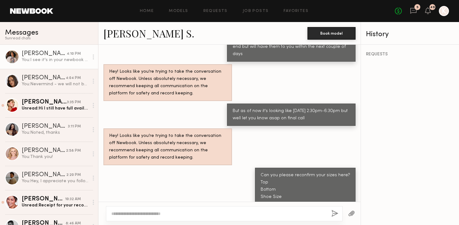
scroll to position [406, 0]
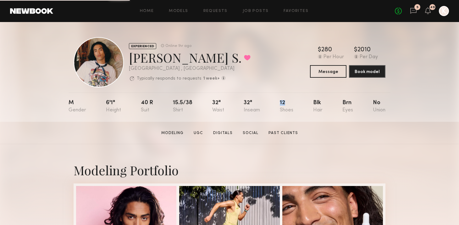
drag, startPoint x: 274, startPoint y: 100, endPoint x: 292, endPoint y: 100, distance: 18.2
click at [292, 100] on nb-model-profile-props "M 6'1" 40 r 15.5/38 32" 32" 12 Blk Brn No" at bounding box center [229, 106] width 322 height 29
copy div "12"
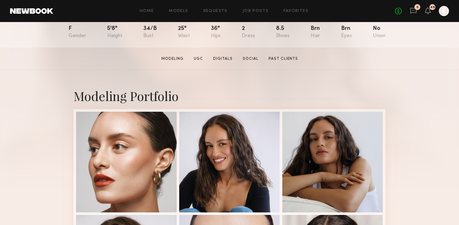
scroll to position [20, 0]
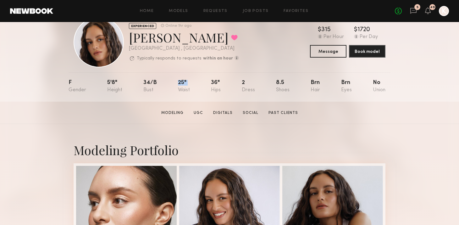
drag, startPoint x: 176, startPoint y: 80, endPoint x: 222, endPoint y: 74, distance: 46.0
click at [222, 74] on nb-model-profile-props "F 5'8" 34/b 25" 36" 2 8.5 Brn Brn No" at bounding box center [229, 86] width 322 height 29
click at [259, 47] on div "EXPERIENCED Online 1hr ago [PERSON_NAME] Favorited [GEOGRAPHIC_DATA] , [GEOGRAP…" at bounding box center [230, 42] width 312 height 50
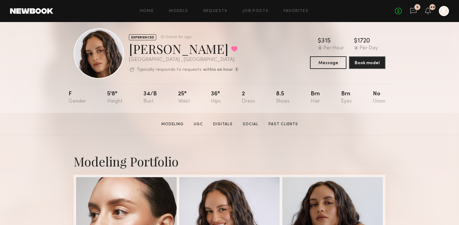
scroll to position [1, 0]
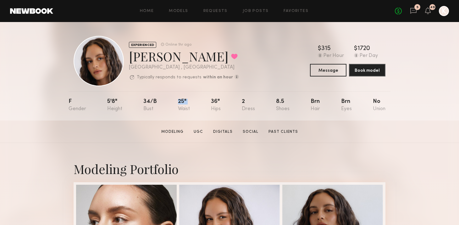
drag, startPoint x: 176, startPoint y: 97, endPoint x: 221, endPoint y: 98, distance: 45.9
click at [221, 98] on nb-model-profile-props "F 5'8" 34/b 25" 36" 2 8.5 Brn Brn No" at bounding box center [229, 105] width 322 height 29
click at [210, 105] on div "F 5'8" 34/b 25" 36" 2 8.5 Brn Brn No" at bounding box center [226, 105] width 317 height 29
drag, startPoint x: 179, startPoint y: 97, endPoint x: 222, endPoint y: 112, distance: 45.6
click at [222, 112] on nb-model-profile-props "F 5'8" 34/b 25" 36" 2 8.5 Brn Brn No" at bounding box center [229, 105] width 322 height 29
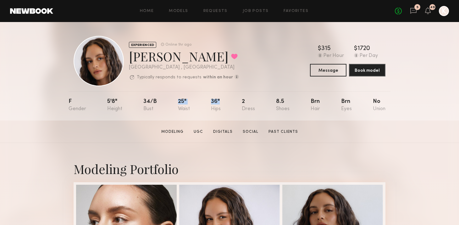
copy div "25" 36""
click at [231, 25] on nb-model-profile-header "EXPERIENCED Online 1hr ago [PERSON_NAME] Favorited [GEOGRAPHIC_DATA] , [GEOGRAP…" at bounding box center [229, 53] width 322 height 65
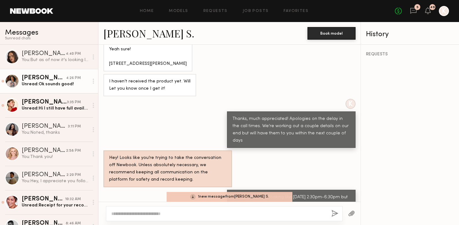
scroll to position [2415, 0]
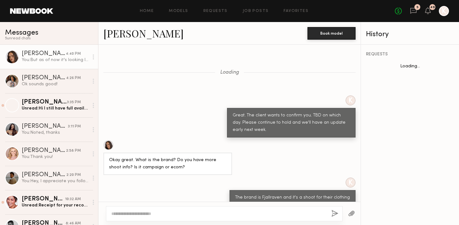
scroll to position [341, 0]
